Goal: Information Seeking & Learning: Learn about a topic

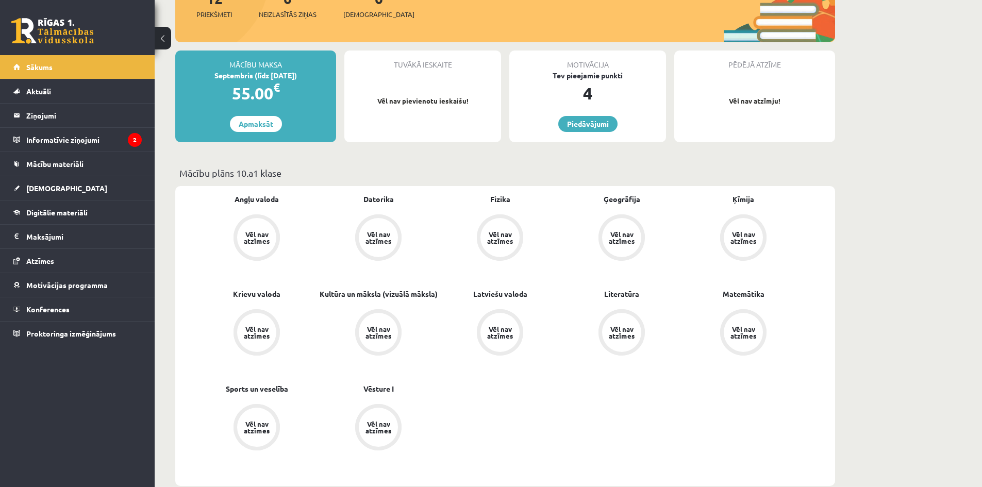
scroll to position [206, 0]
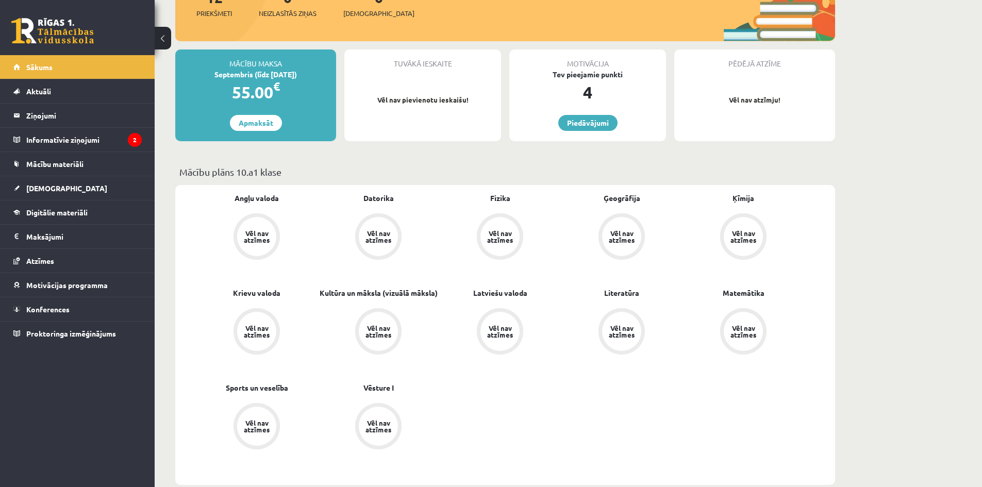
click at [435, 92] on div "Tuvākā ieskaite Vēl nav pievienotu ieskaišu!" at bounding box center [422, 95] width 157 height 92
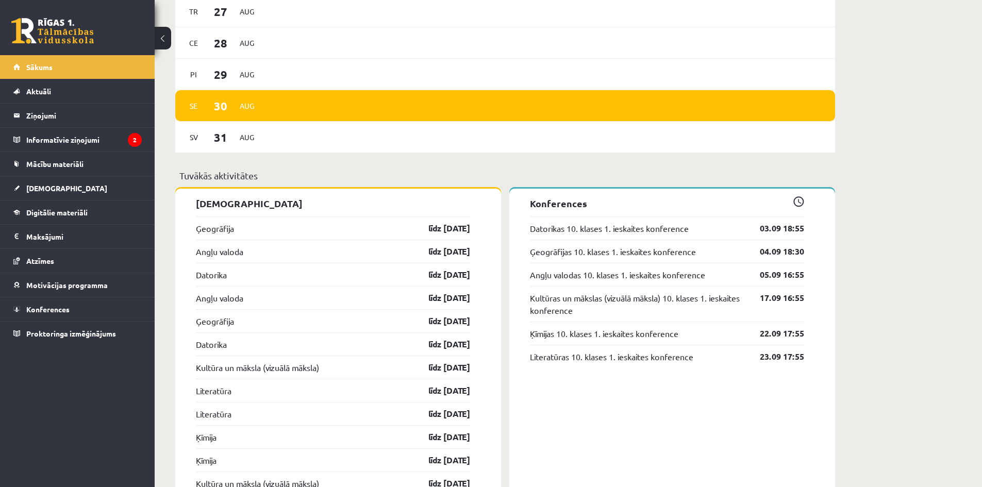
scroll to position [643, 0]
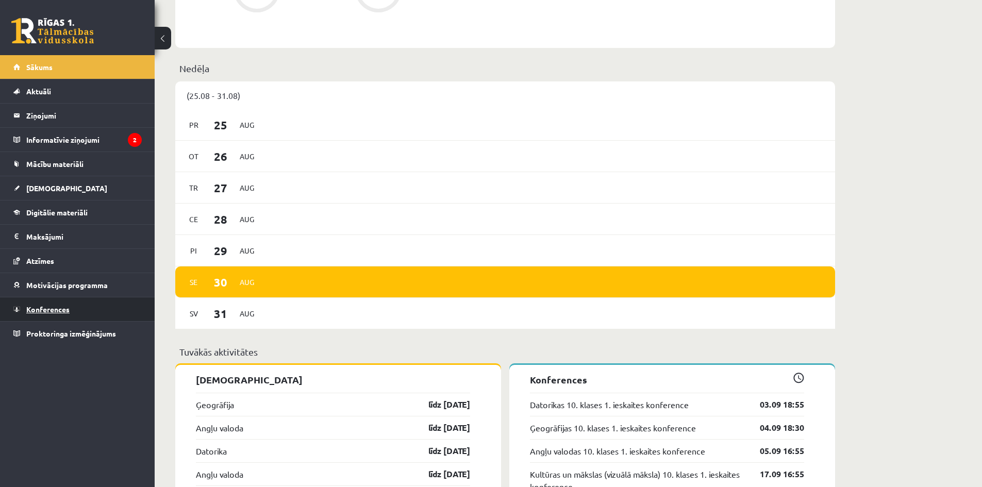
click at [77, 306] on link "Konferences" at bounding box center [77, 309] width 128 height 24
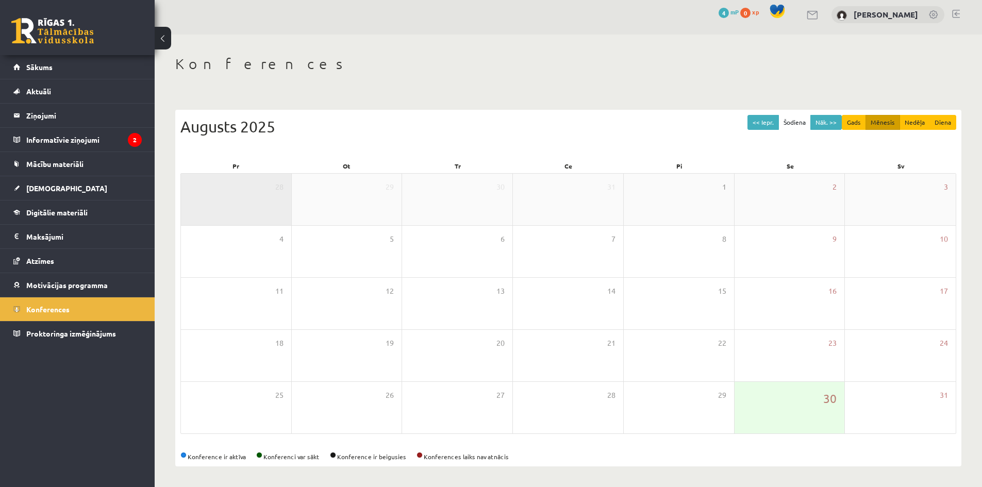
scroll to position [6, 0]
click at [860, 123] on button "Gads" at bounding box center [853, 122] width 24 height 15
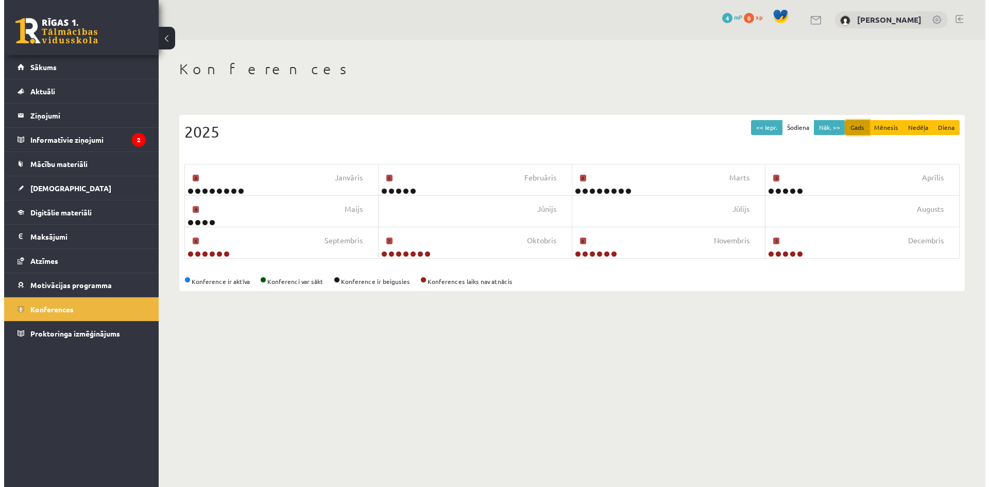
scroll to position [0, 0]
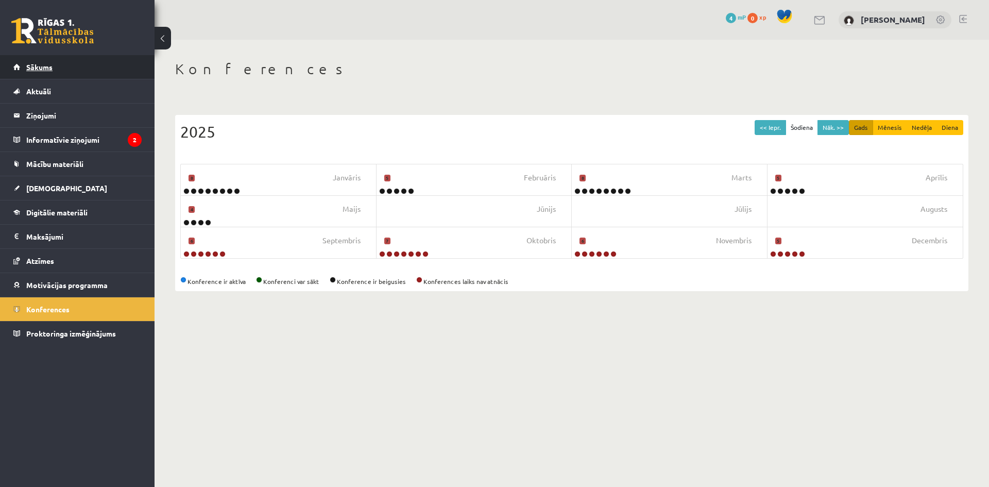
click at [25, 65] on link "Sākums" at bounding box center [77, 67] width 128 height 24
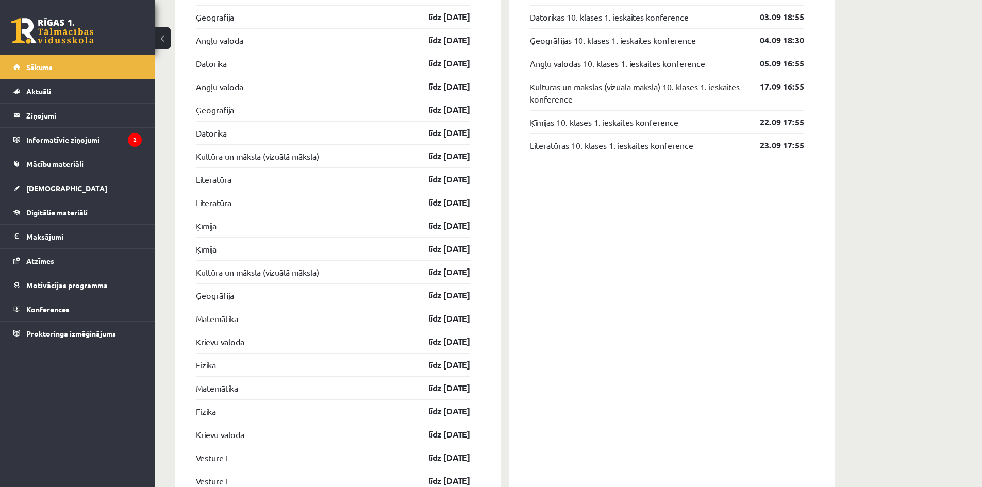
scroll to position [928, 0]
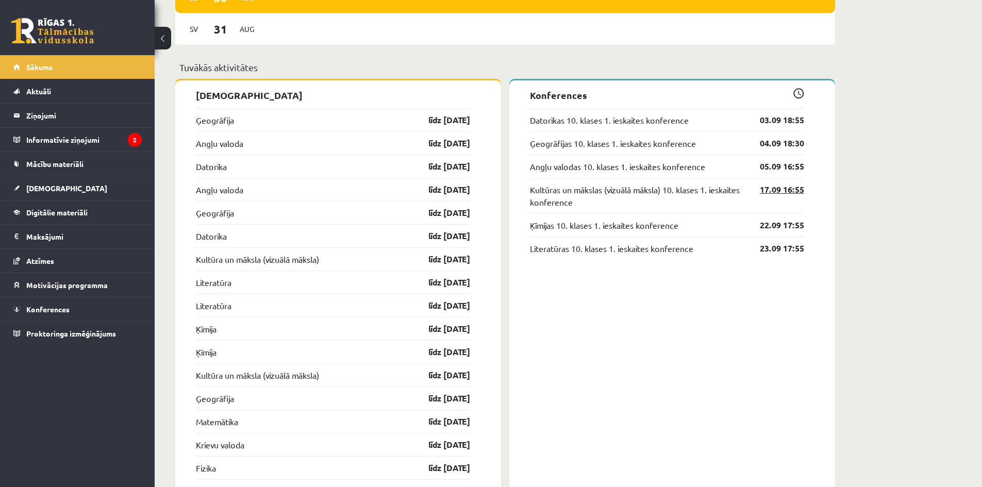
click at [768, 194] on link "17.09 16:55" at bounding box center [774, 189] width 60 height 12
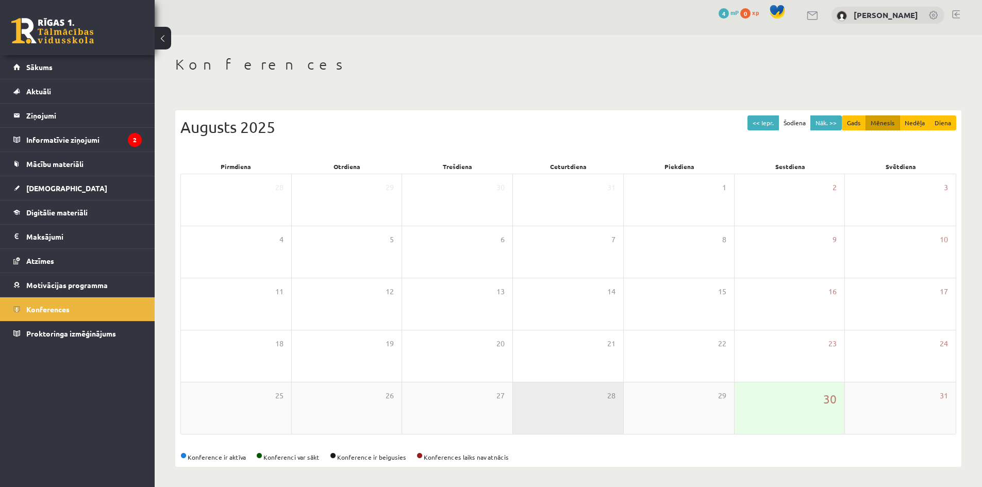
scroll to position [6, 0]
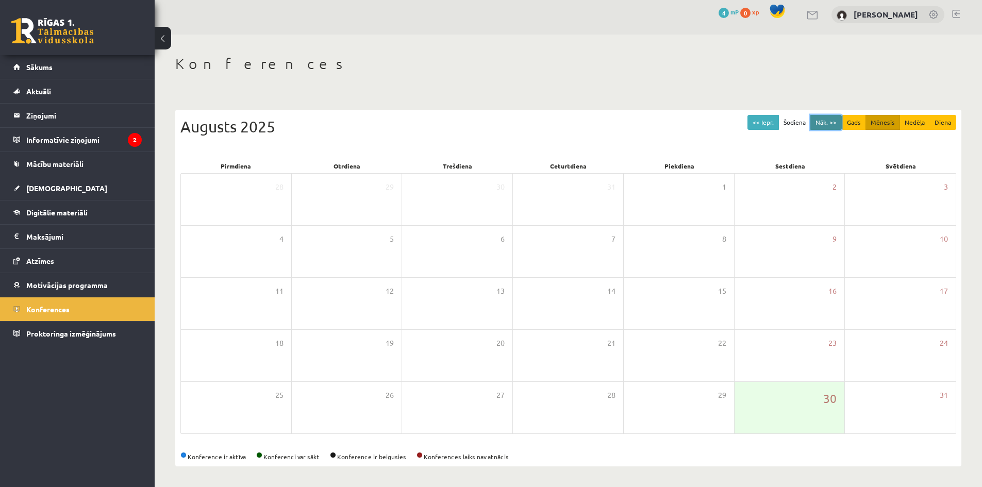
click at [815, 118] on button "Nāk. >>" at bounding box center [825, 122] width 31 height 15
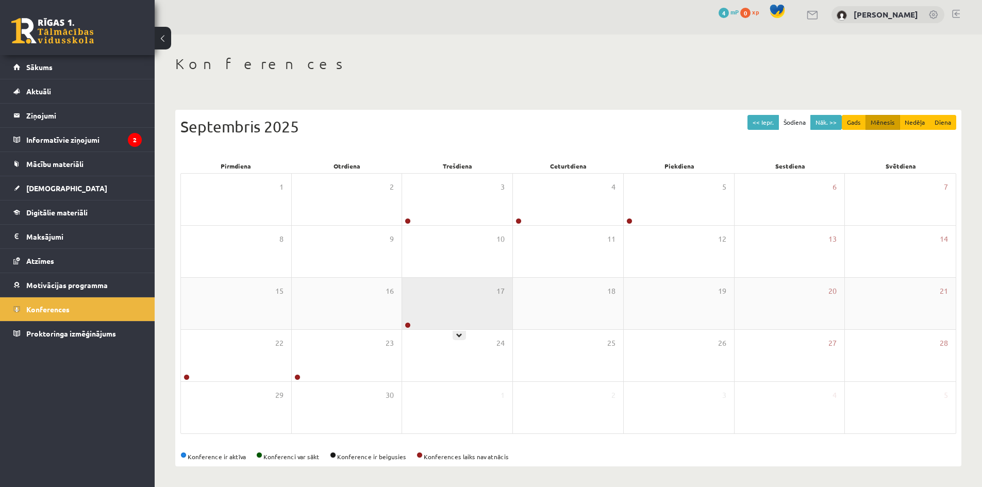
click at [485, 302] on div "17" at bounding box center [457, 304] width 110 height 52
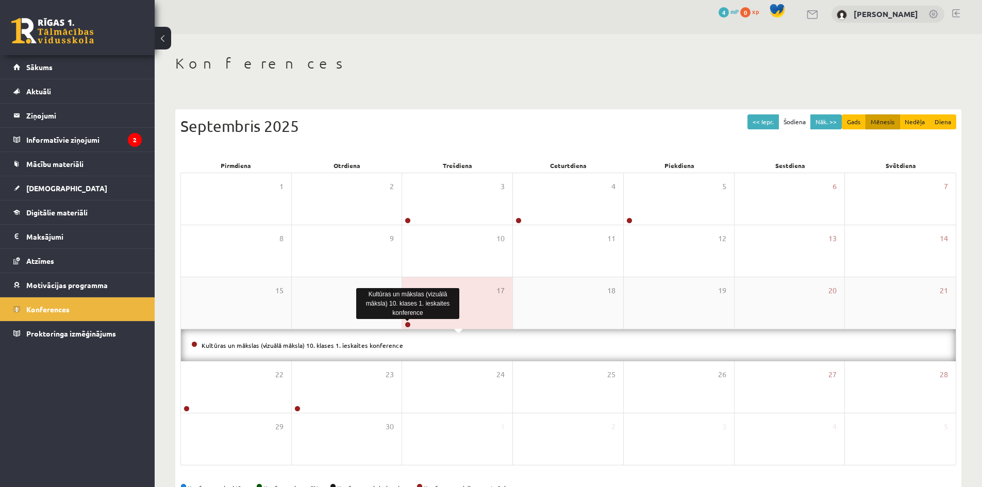
click at [407, 325] on link at bounding box center [408, 325] width 6 height 6
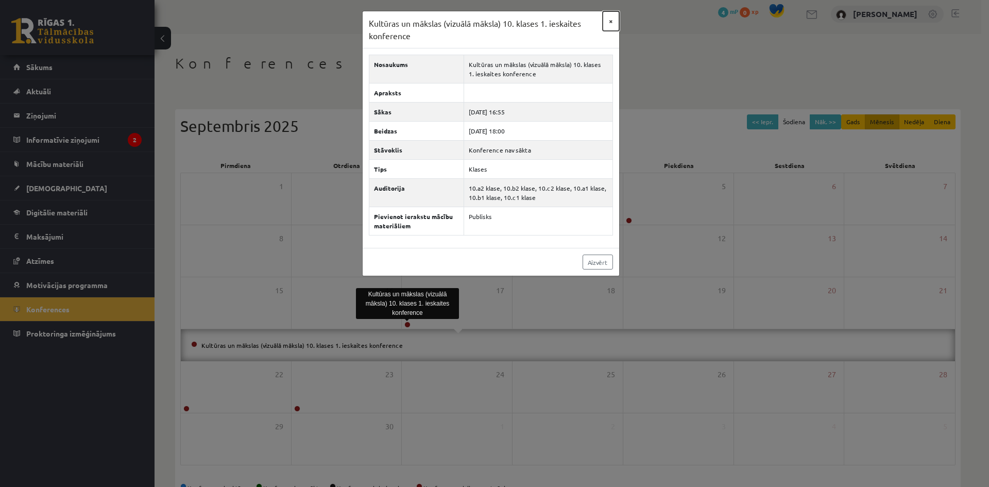
click at [615, 22] on button "×" at bounding box center [611, 21] width 16 height 20
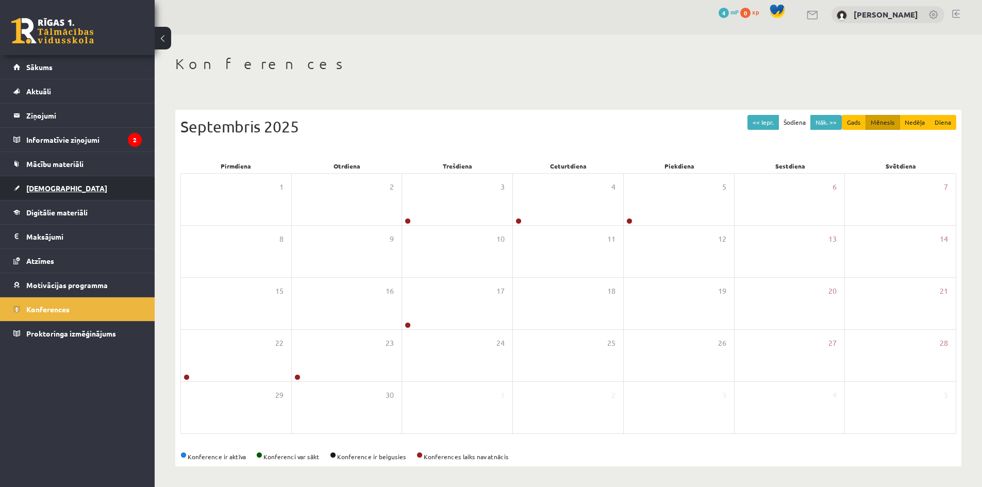
click at [50, 178] on link "[DEMOGRAPHIC_DATA]" at bounding box center [77, 188] width 128 height 24
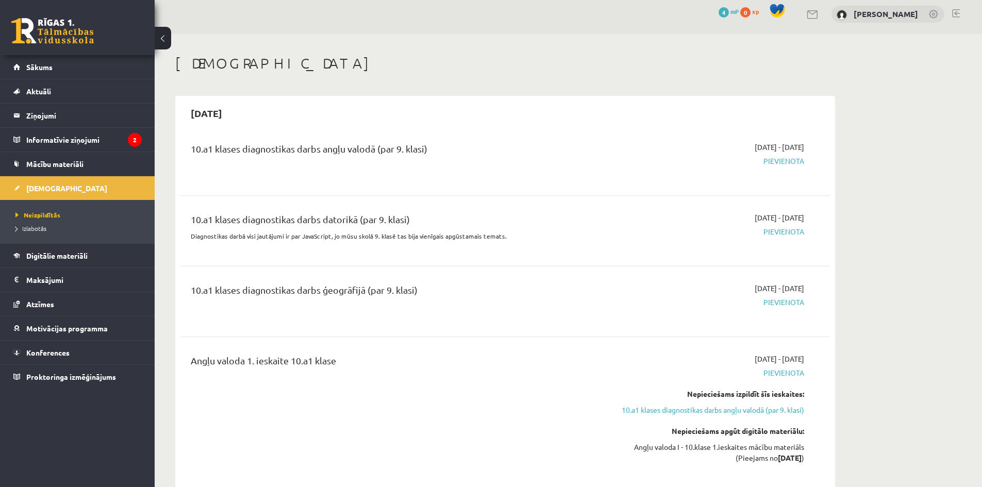
scroll to position [57, 0]
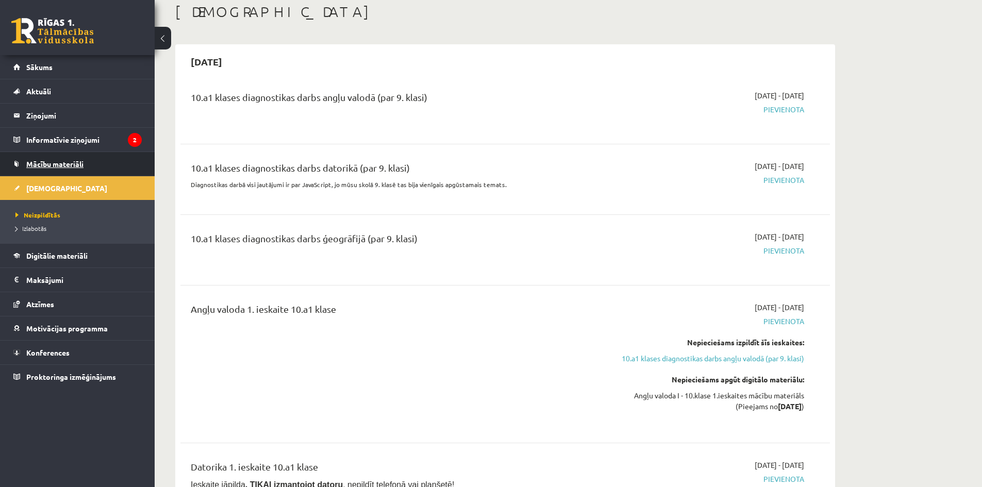
click at [48, 159] on link "Mācību materiāli" at bounding box center [77, 164] width 128 height 24
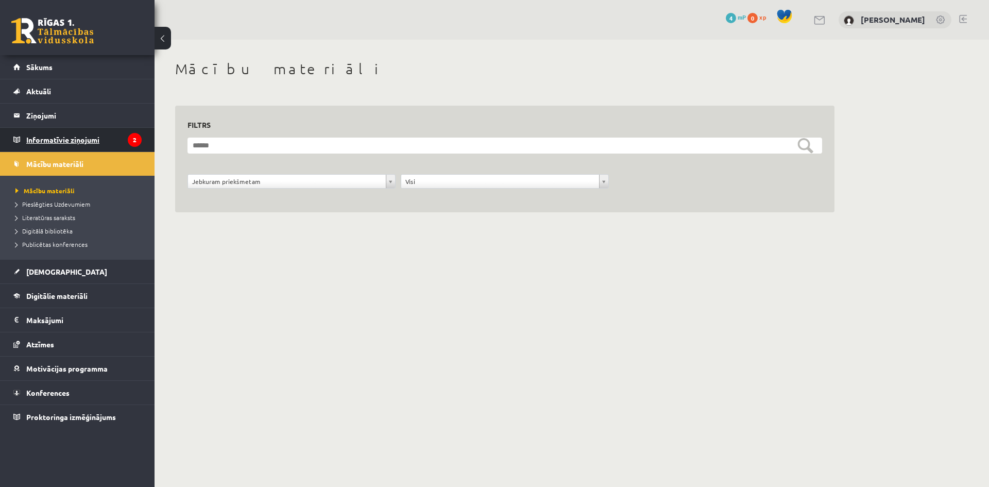
click at [86, 132] on legend "Informatīvie ziņojumi 2" at bounding box center [83, 140] width 115 height 24
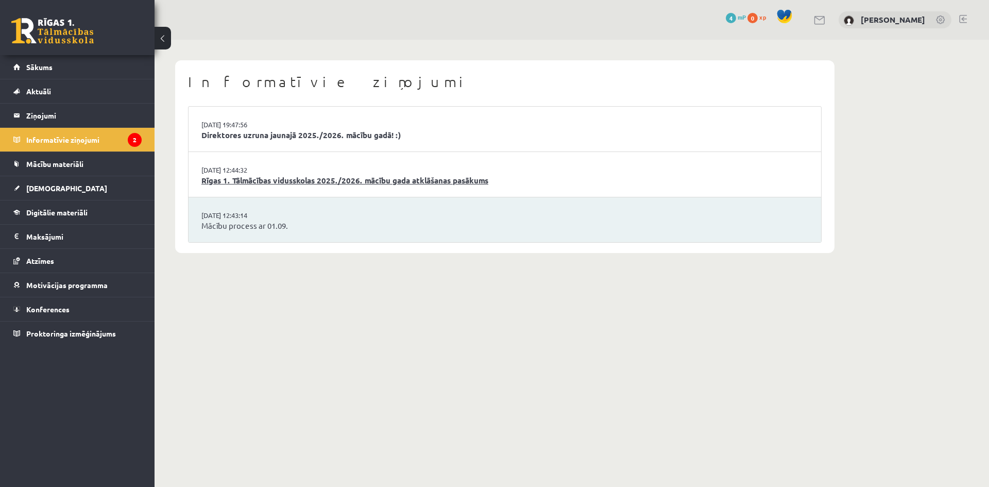
click at [323, 178] on link "Rīgas 1. Tālmācības vidusskolas 2025./2026. mācību gada atklāšanas pasākums" at bounding box center [504, 181] width 607 height 12
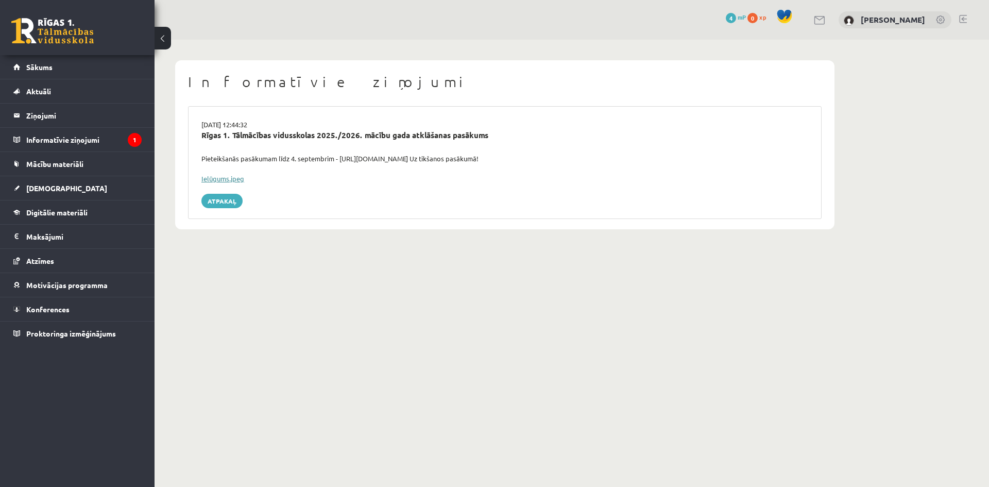
click at [218, 180] on link "Ielūgums.jpeg" at bounding box center [222, 178] width 43 height 9
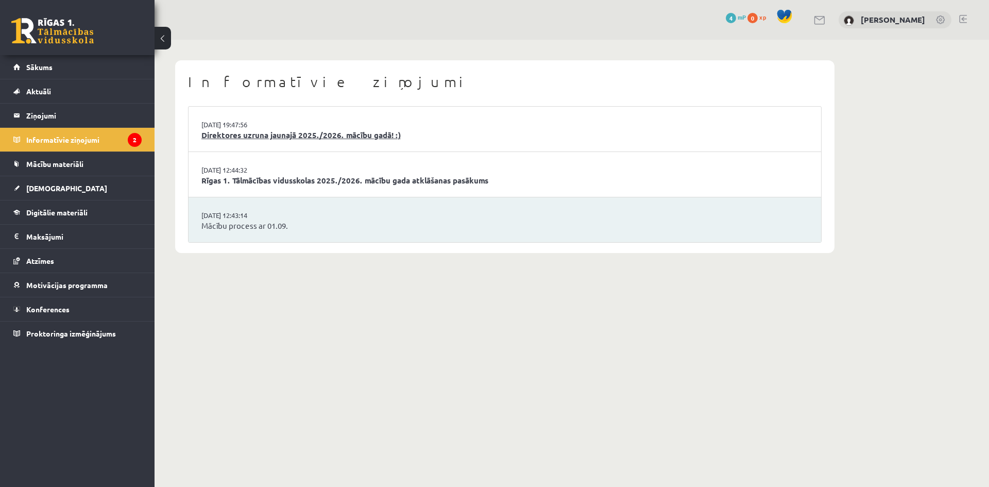
click at [304, 133] on link "Direktores uzruna jaunajā 2025./2026. mācību gadā! :)" at bounding box center [504, 135] width 607 height 12
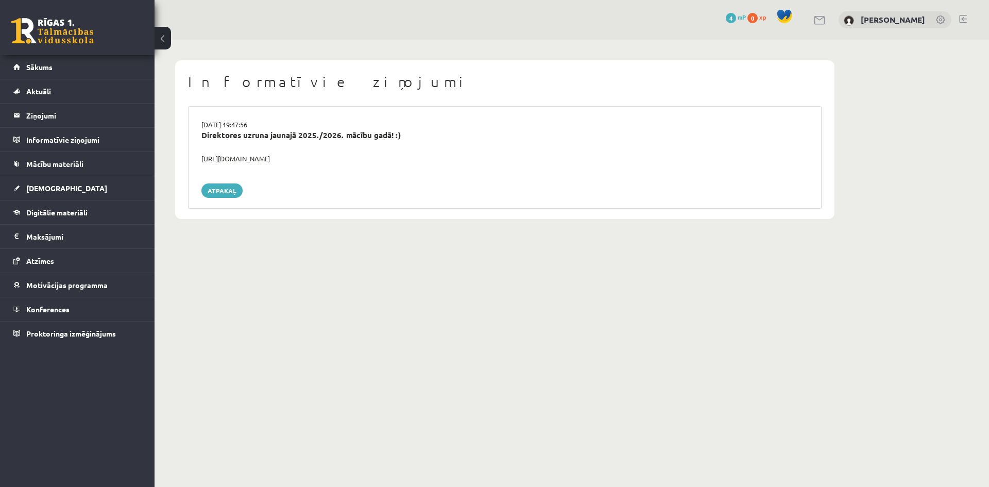
drag, startPoint x: 340, startPoint y: 157, endPoint x: 179, endPoint y: 162, distance: 161.4
click at [179, 162] on div "Informatīvie ziņojumi 29.08.2025 19:47:56 Direktores uzruna jaunajā 2025./2026.…" at bounding box center [505, 139] width 660 height 159
copy div "https://youtube.com/shorts/lM8RsWyzCn4"
click at [30, 58] on link "Sākums" at bounding box center [77, 67] width 128 height 24
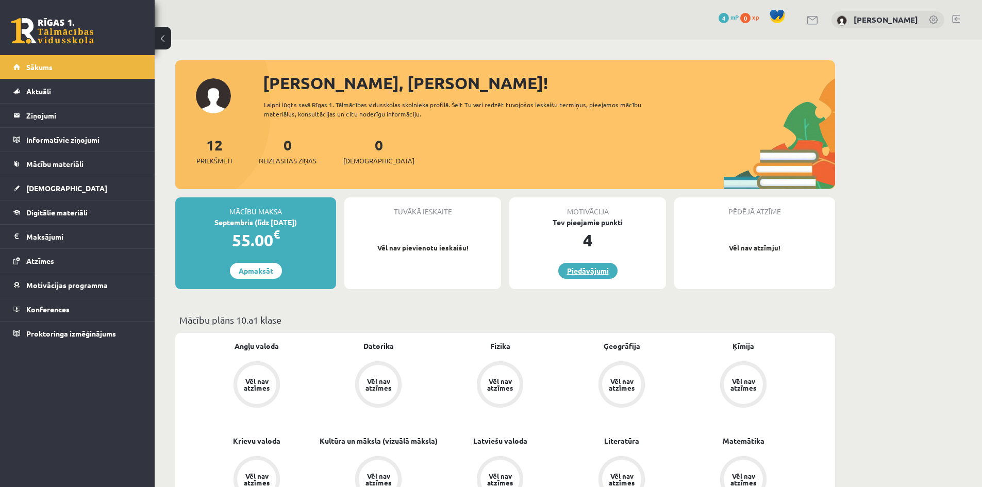
click at [599, 268] on link "Piedāvājumi" at bounding box center [587, 271] width 59 height 16
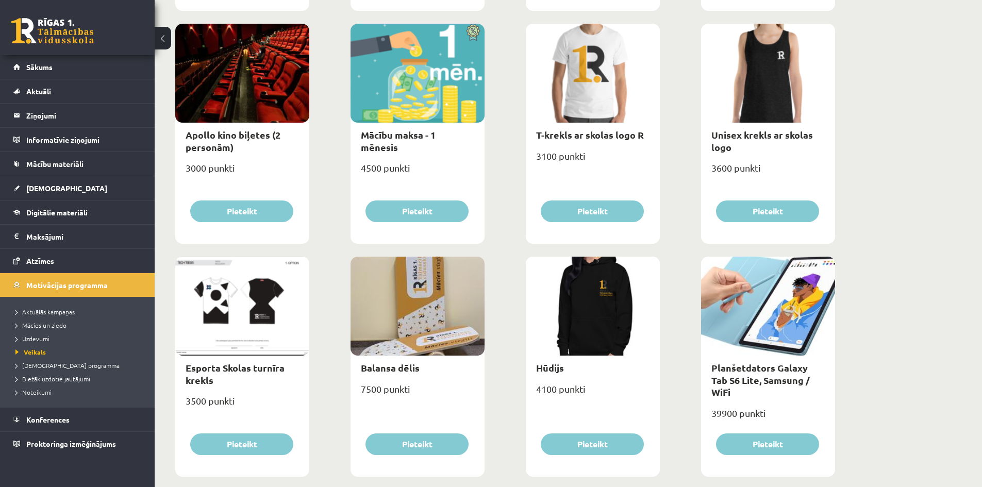
scroll to position [375, 0]
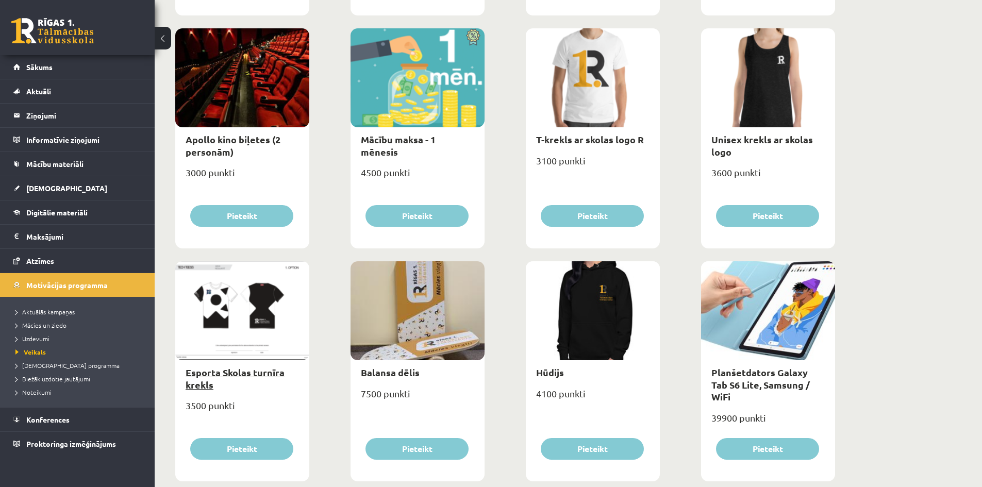
click at [221, 372] on link "Esporta Skolas turnīra krekls" at bounding box center [235, 378] width 99 height 24
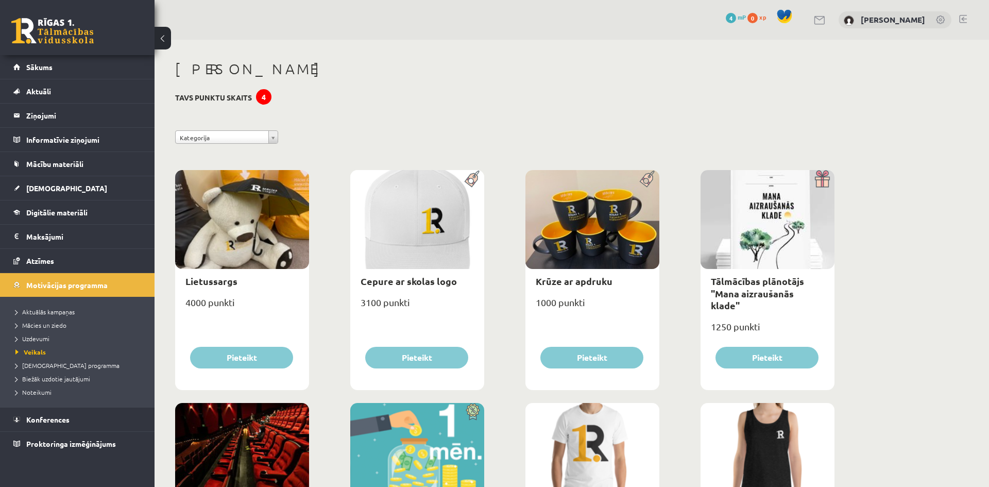
select select "*"
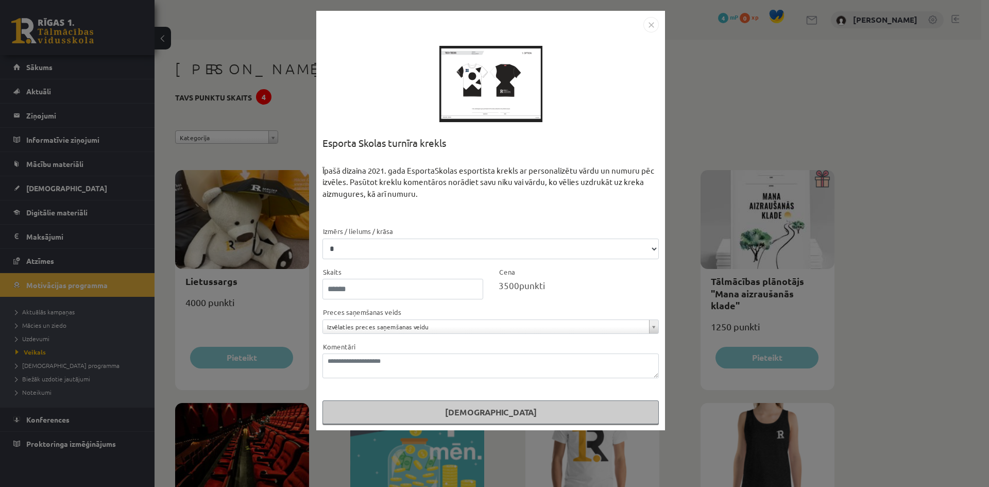
click at [783, 106] on div "**********" at bounding box center [494, 243] width 989 height 487
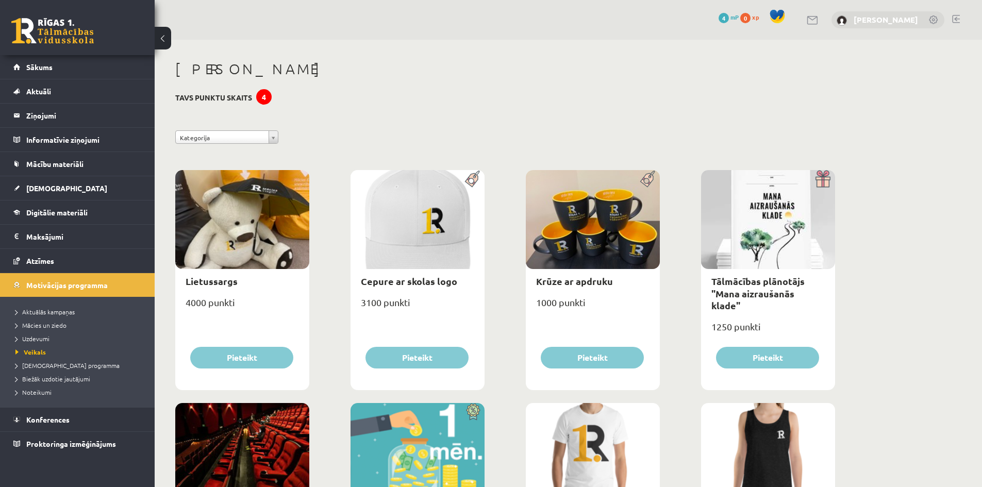
click at [877, 21] on link "[PERSON_NAME]" at bounding box center [885, 19] width 64 height 10
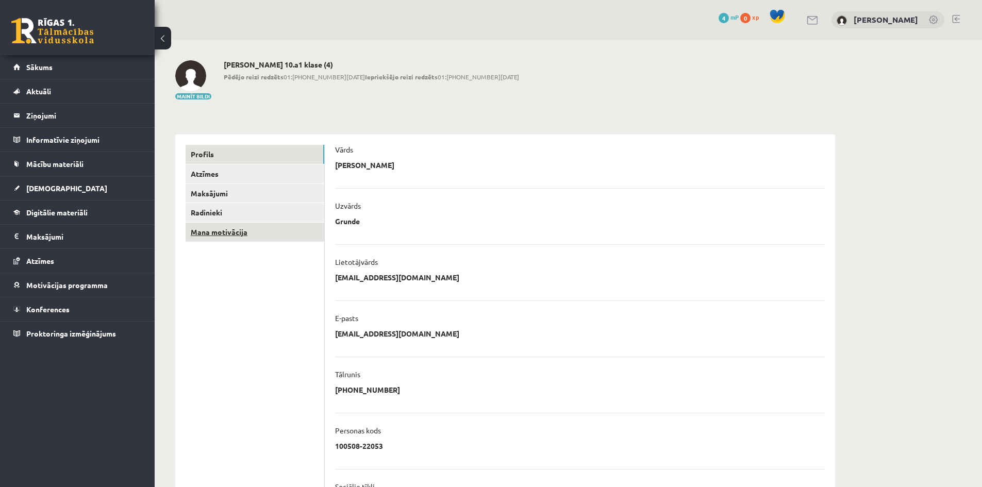
click at [220, 231] on link "Mana motivācija" at bounding box center [255, 232] width 139 height 19
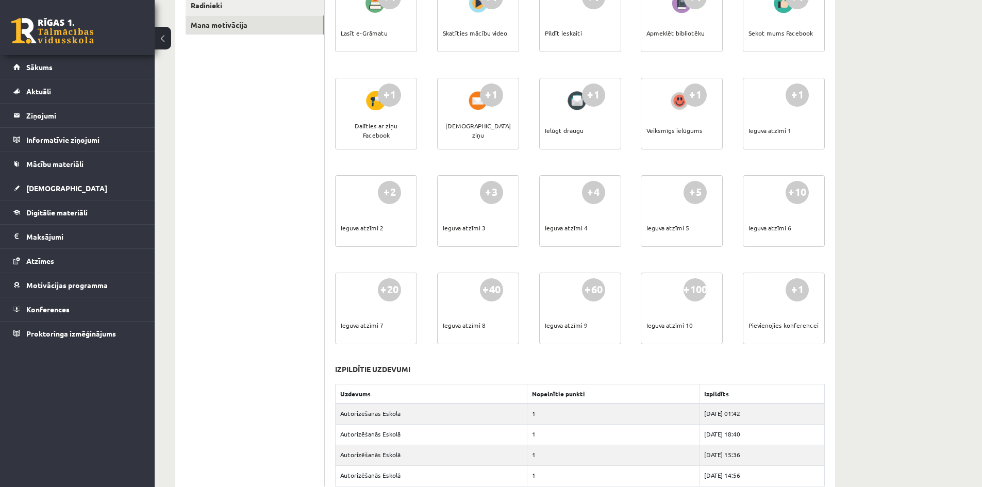
scroll to position [238, 0]
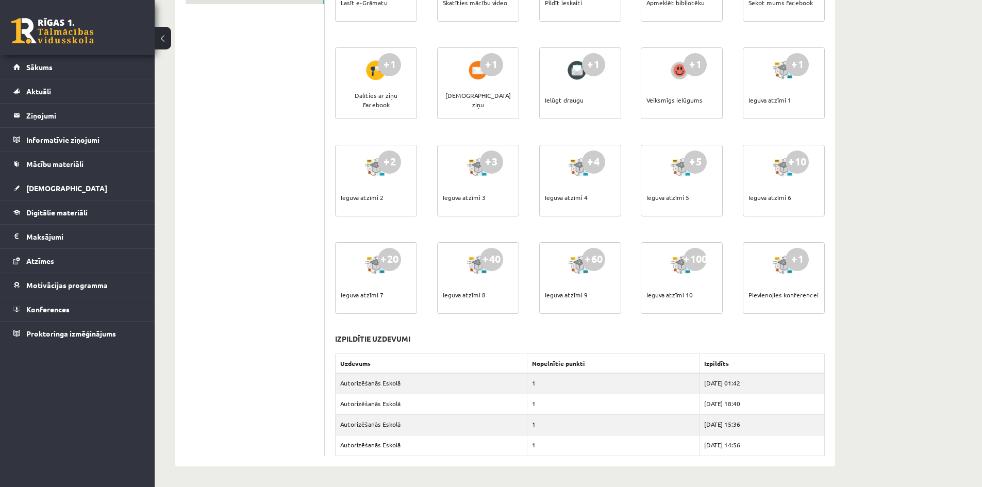
click at [192, 251] on ul "Profils Atzīmes Maksājumi [GEOGRAPHIC_DATA] Mana motivācija" at bounding box center [255, 181] width 139 height 549
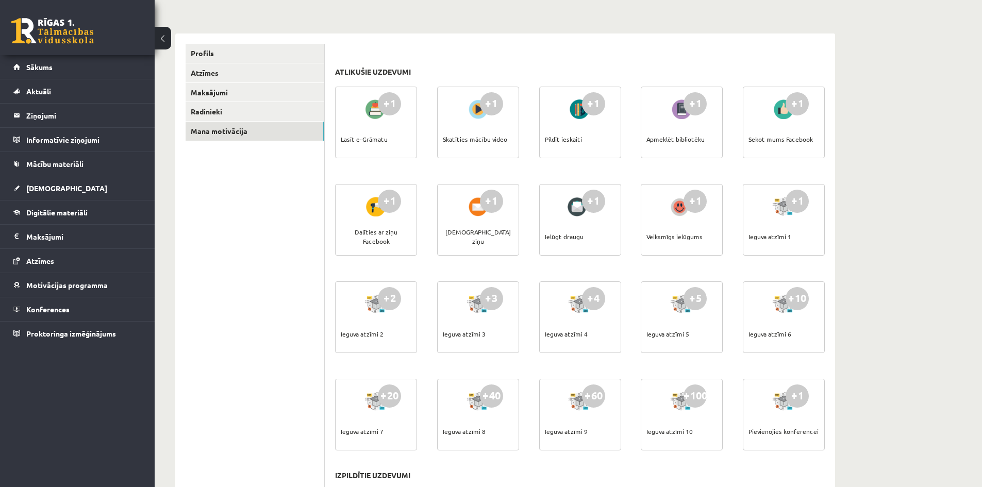
scroll to position [83, 0]
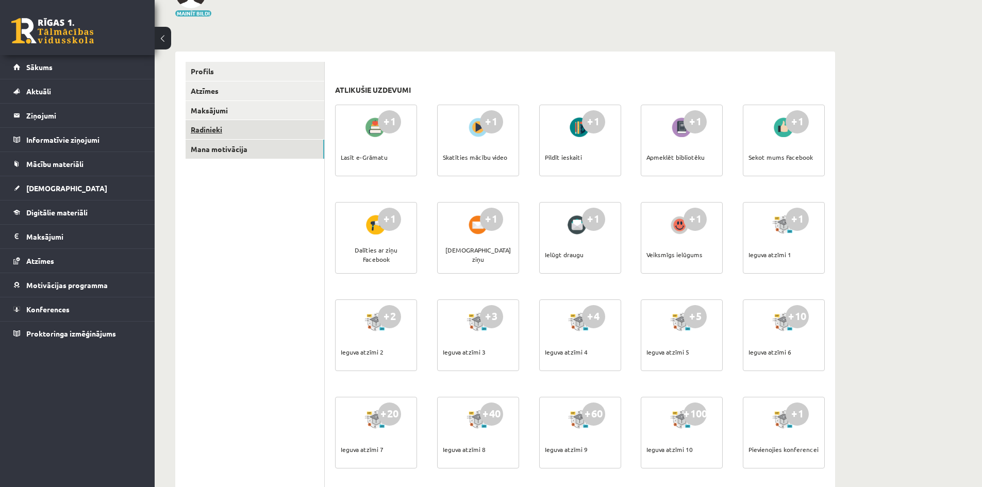
click at [201, 134] on link "Radinieki" at bounding box center [255, 129] width 139 height 19
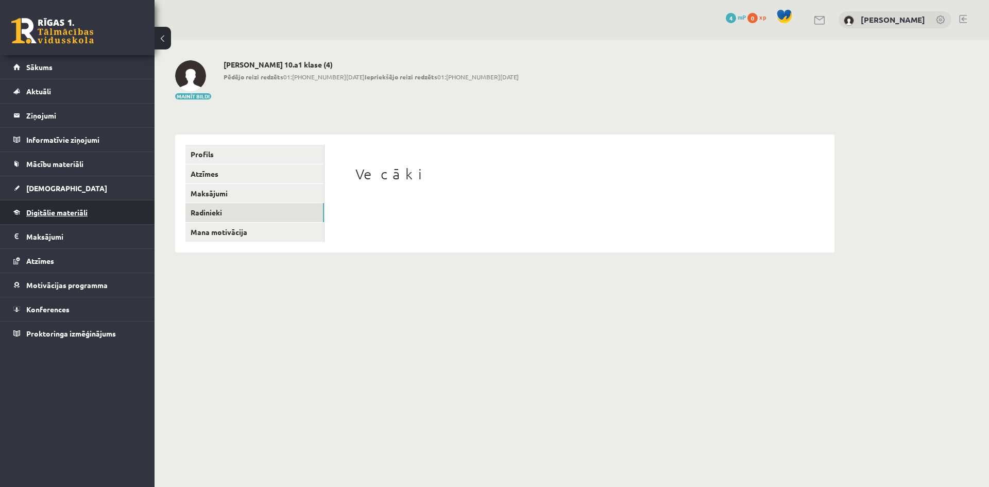
click at [52, 215] on span "Digitālie materiāli" at bounding box center [56, 212] width 61 height 9
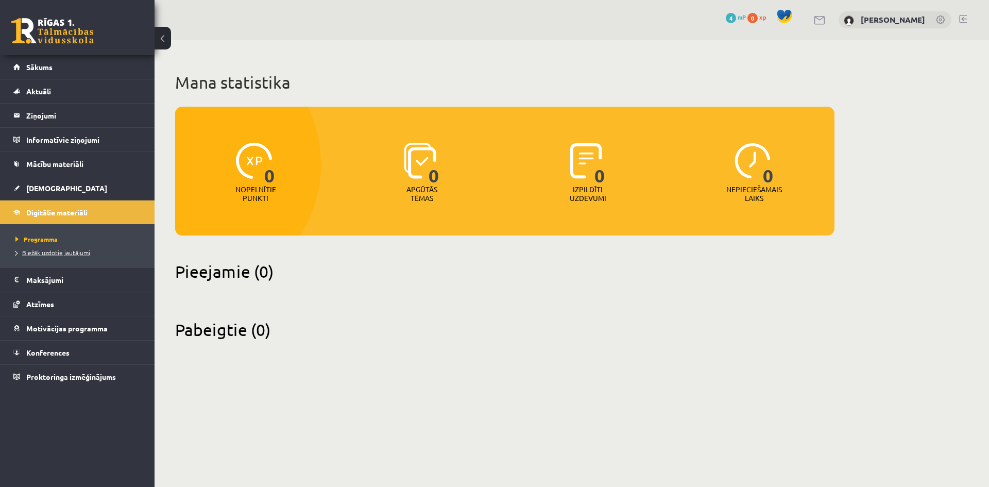
click at [43, 249] on span "Biežāk uzdotie jautājumi" at bounding box center [52, 252] width 75 height 8
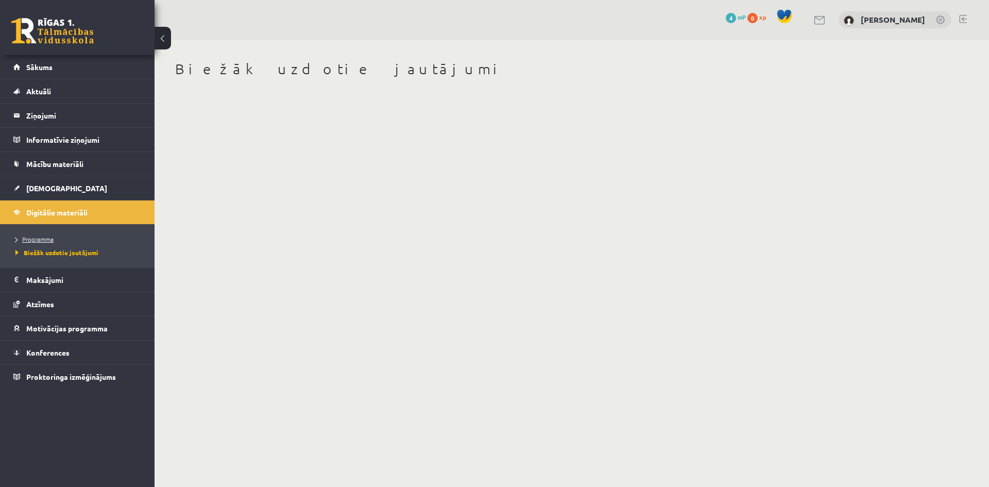
click at [35, 238] on span "Programma" at bounding box center [34, 239] width 38 height 8
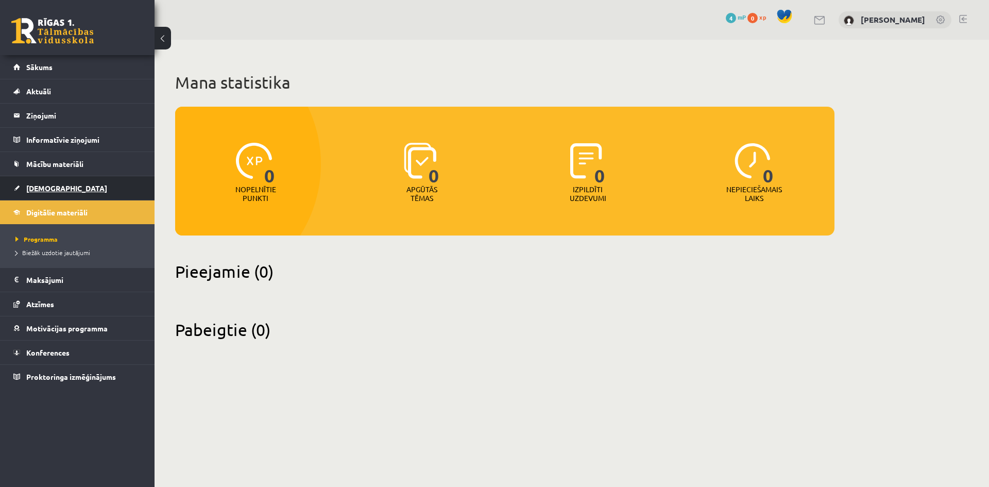
click at [33, 191] on span "[DEMOGRAPHIC_DATA]" at bounding box center [66, 187] width 81 height 9
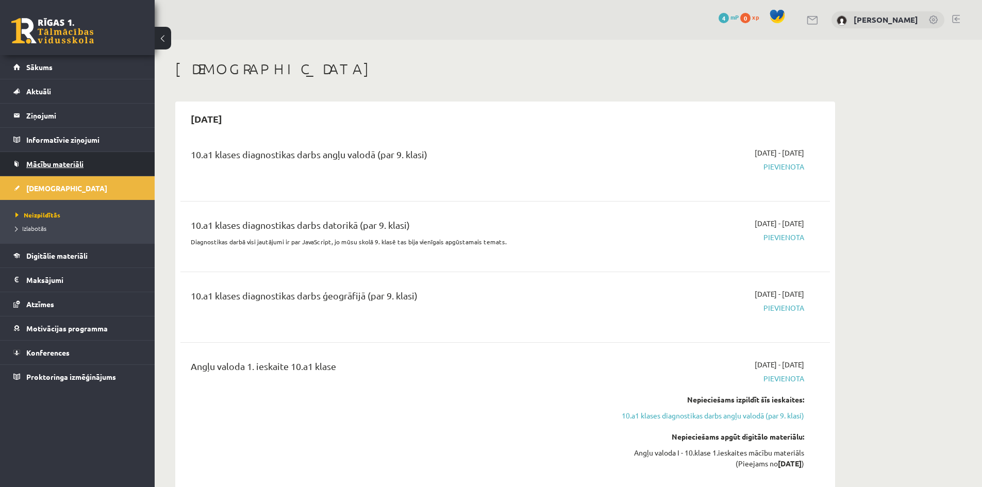
click at [56, 165] on span "Mācību materiāli" at bounding box center [54, 163] width 57 height 9
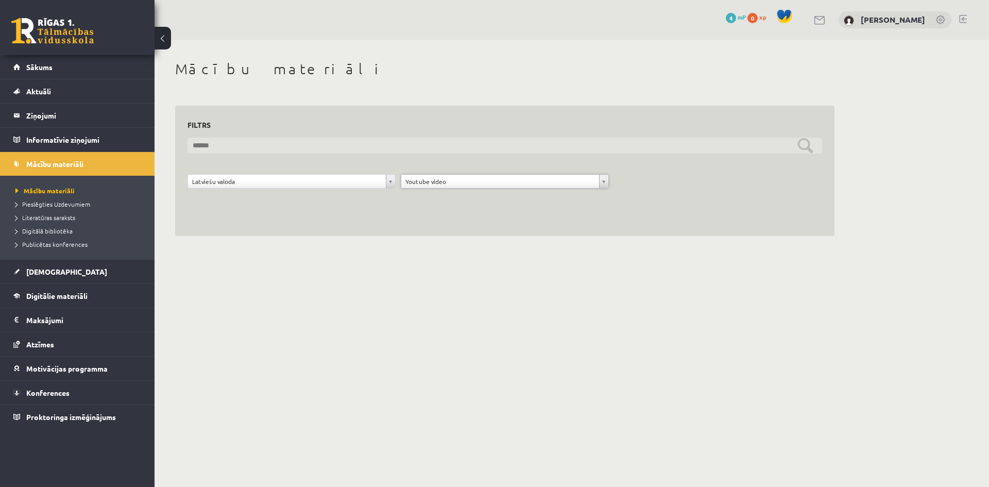
click at [414, 146] on input "text" at bounding box center [505, 146] width 635 height 16
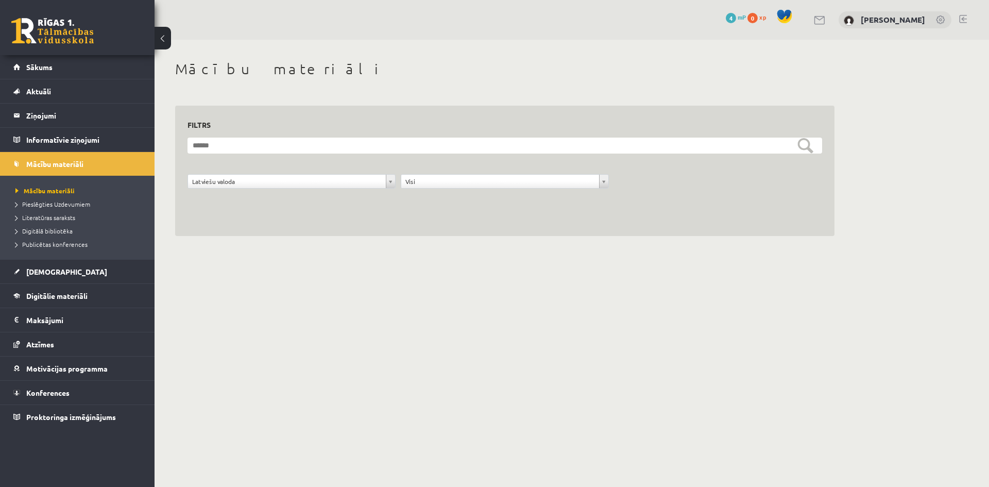
click at [244, 174] on div "Latviešu valoda" at bounding box center [292, 181] width 208 height 14
click at [53, 232] on span "Digitālā bibliotēka" at bounding box center [43, 231] width 57 height 8
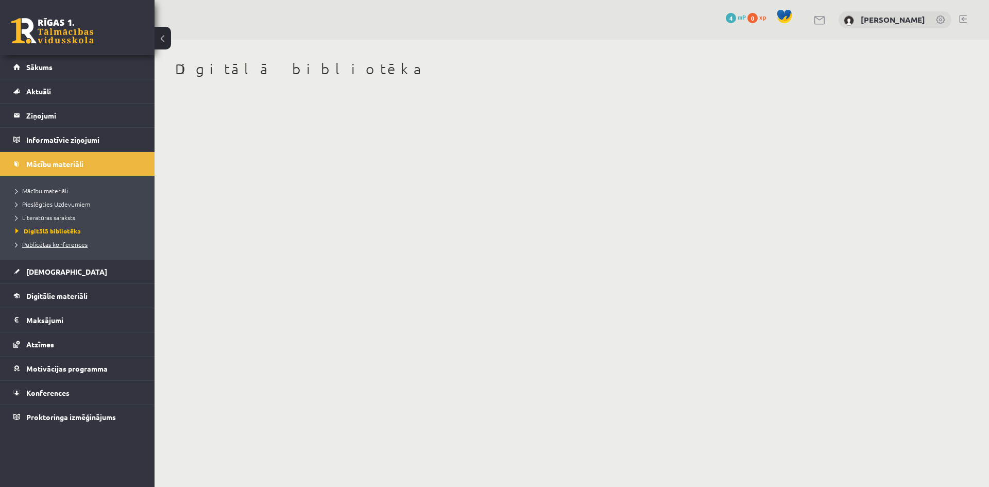
click at [35, 245] on span "Publicētas konferences" at bounding box center [51, 244] width 72 height 8
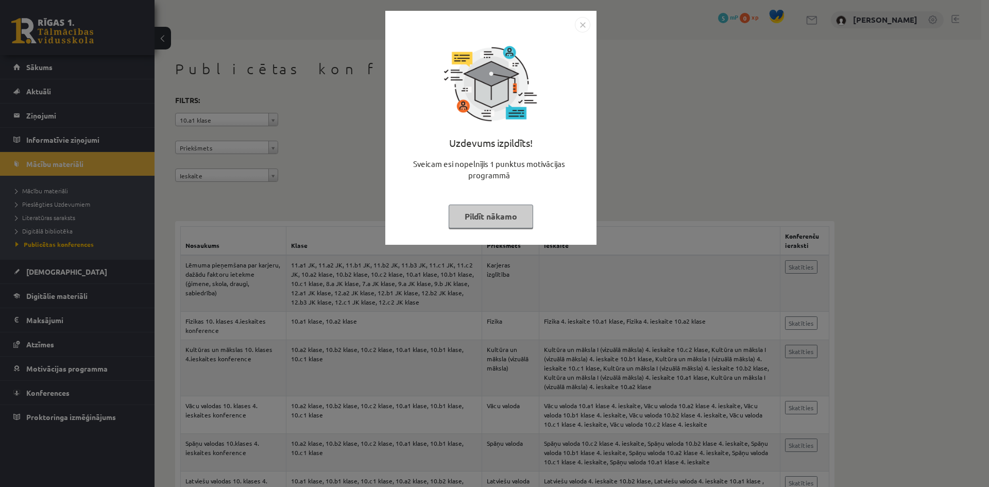
click at [586, 27] on img "Close" at bounding box center [582, 24] width 15 height 15
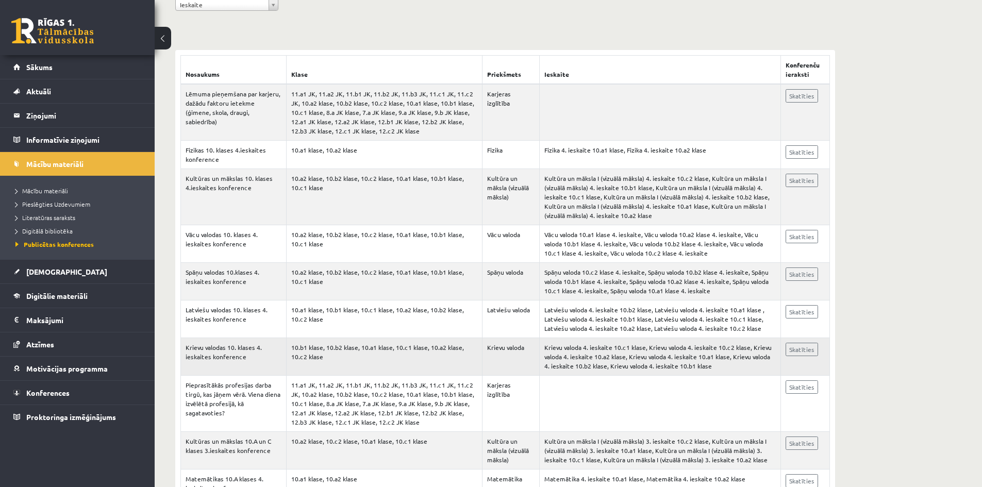
scroll to position [155, 0]
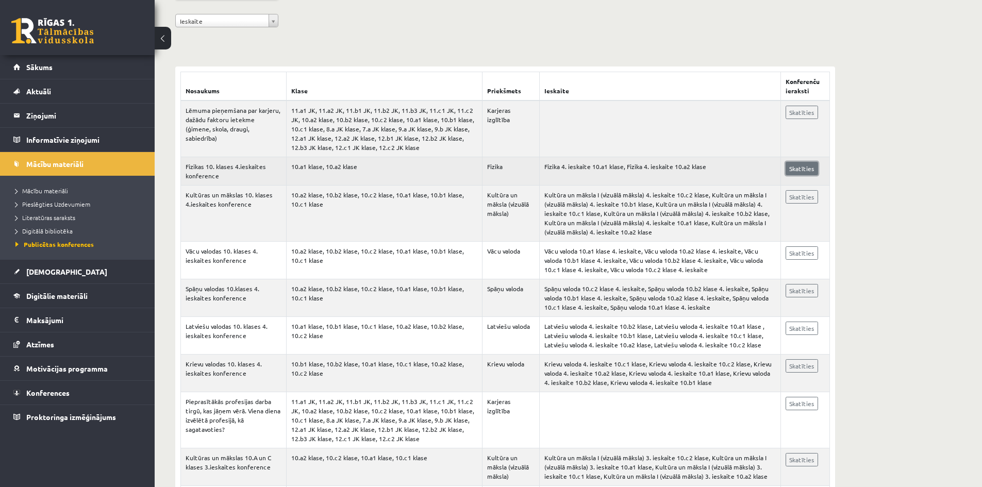
click at [794, 164] on link "Skatīties" at bounding box center [801, 168] width 32 height 13
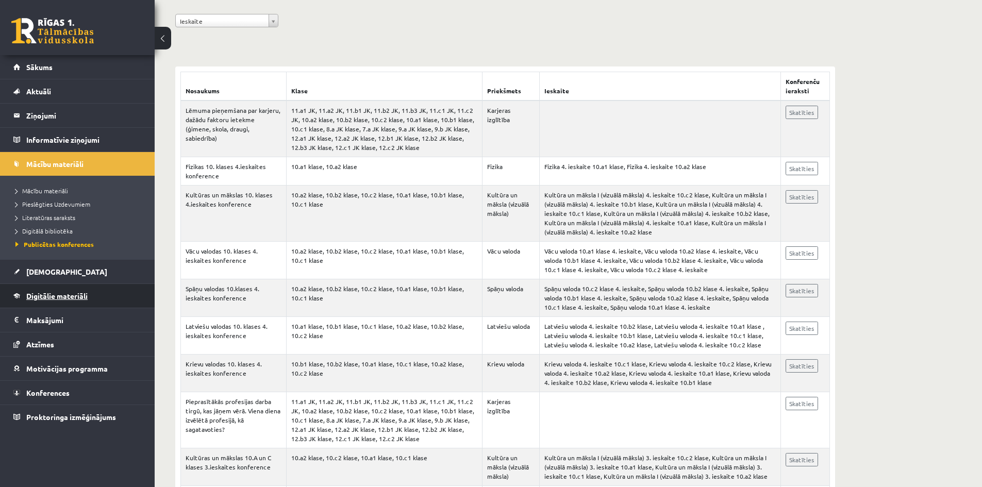
click at [56, 291] on link "Digitālie materiāli" at bounding box center [77, 296] width 128 height 24
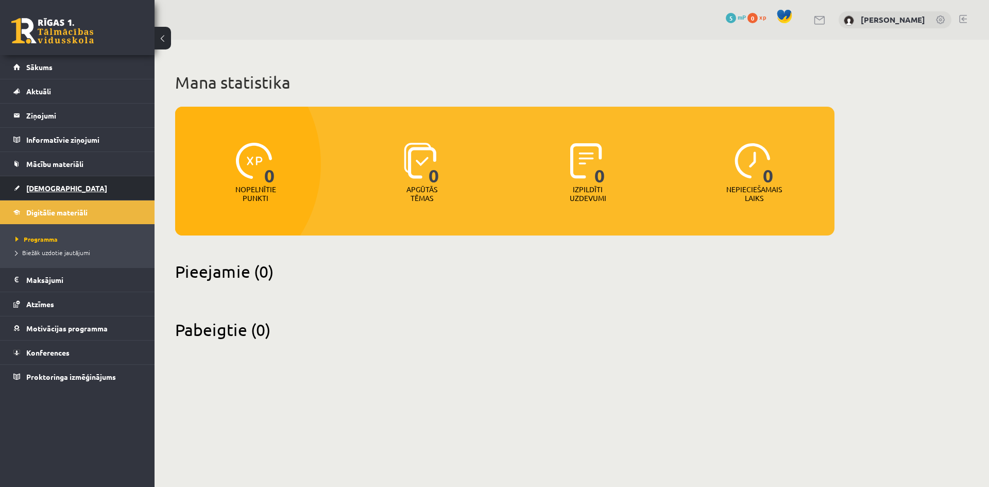
click at [49, 188] on span "[DEMOGRAPHIC_DATA]" at bounding box center [66, 187] width 81 height 9
